Goal: Information Seeking & Learning: Learn about a topic

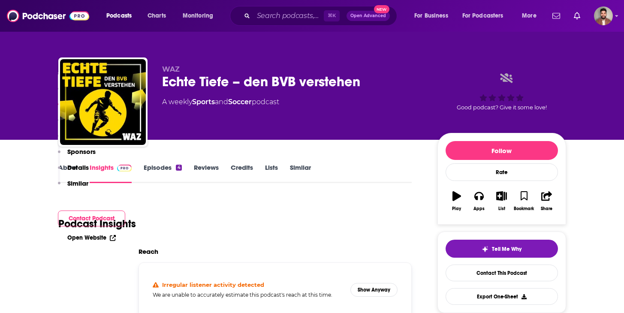
scroll to position [314, 0]
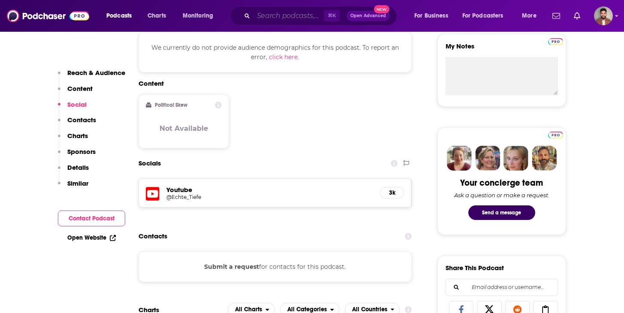
click at [305, 16] on input "Search podcasts, credits, & more..." at bounding box center [289, 16] width 70 height 14
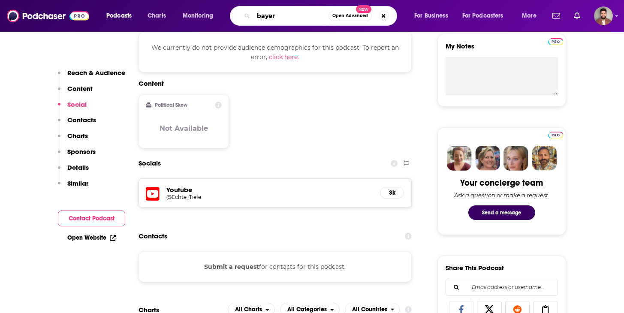
type input "[GEOGRAPHIC_DATA]"
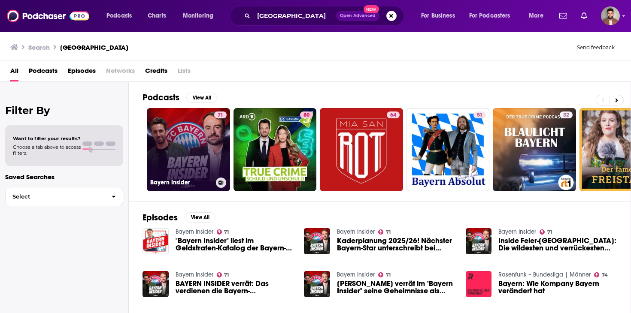
click at [186, 152] on link "71 Bayern Insider" at bounding box center [188, 149] width 83 height 83
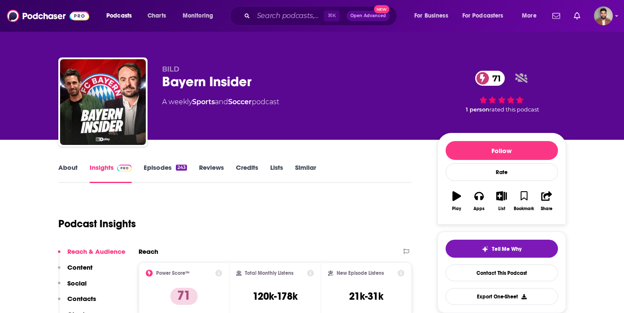
click at [65, 167] on link "About" at bounding box center [67, 173] width 19 height 20
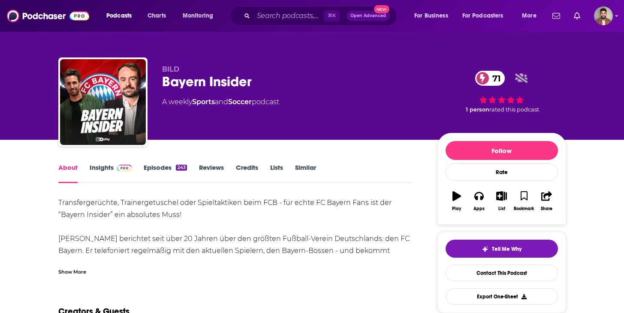
click at [97, 168] on link "Insights" at bounding box center [111, 173] width 42 height 20
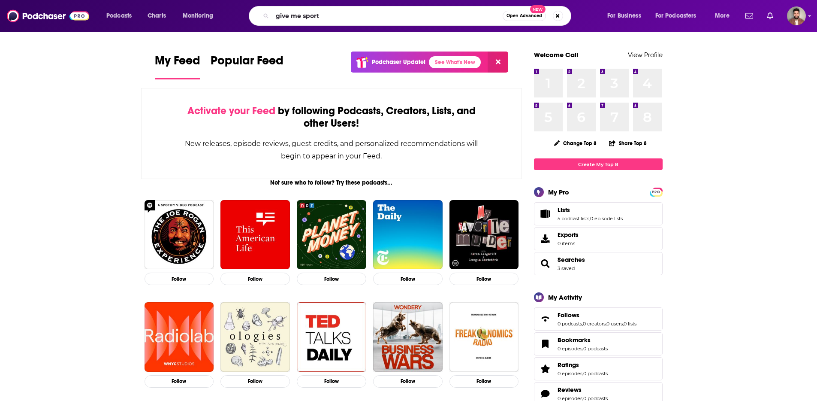
type input "give me sport"
